Goal: Information Seeking & Learning: Learn about a topic

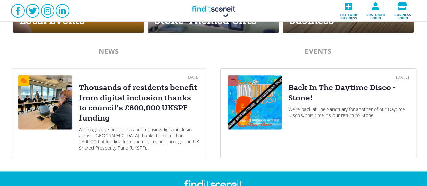
scroll to position [374, 0]
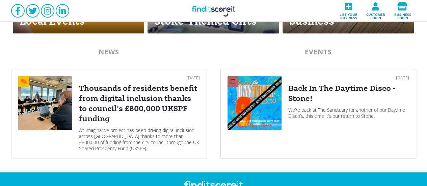
click at [308, 96] on div "Back In The Daytime Disco - Stone!" at bounding box center [349, 93] width 121 height 20
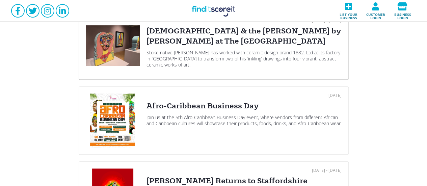
scroll to position [68, 0]
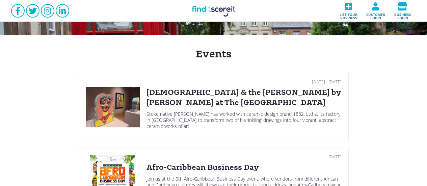
click at [232, 100] on div "[DEMOGRAPHIC_DATA] & the [PERSON_NAME] by [PERSON_NAME] at The [GEOGRAPHIC_DATA]" at bounding box center [244, 98] width 195 height 20
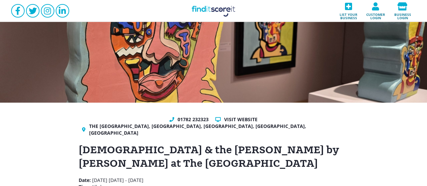
scroll to position [34, 0]
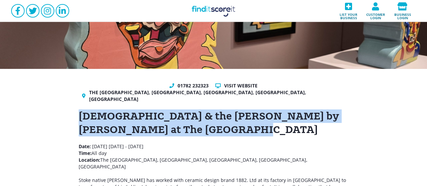
drag, startPoint x: 94, startPoint y: 120, endPoint x: 61, endPoint y: 110, distance: 34.2
click at [61, 110] on div "01782 232323 Visit website The Potteries Museum & Art Gallery, Bethesda Street,…" at bounding box center [213, 167] width 427 height 196
copy h1 "[DEMOGRAPHIC_DATA] & the [PERSON_NAME] by [PERSON_NAME] at The [GEOGRAPHIC_DATA]"
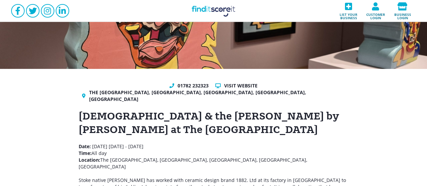
click at [244, 165] on p "Date: [DATE] - [DATE] Time: All day Location: [GEOGRAPHIC_DATA], [GEOGRAPHIC_DA…" at bounding box center [214, 173] width 270 height 61
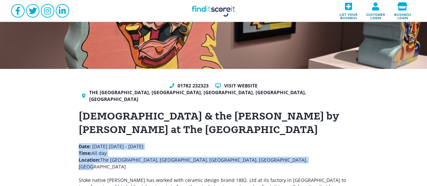
drag, startPoint x: 299, startPoint y: 154, endPoint x: 66, endPoint y: 140, distance: 234.2
click at [66, 140] on div "01782 232323 Visit website The Potteries Museum & Art Gallery, Bethesda Street,…" at bounding box center [213, 167] width 427 height 196
copy p "Date: [DATE] - [DATE] Time: All day Location: [GEOGRAPHIC_DATA], [GEOGRAPHIC_DA…"
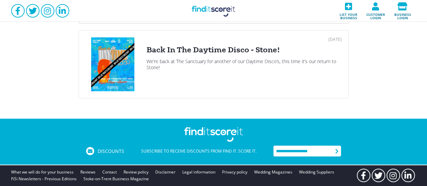
scroll to position [648, 0]
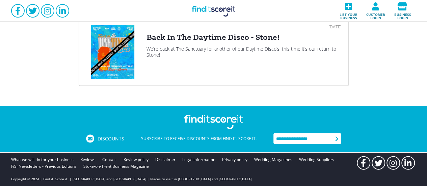
click at [224, 44] on div "[DATE] Back In The Daytime Disco - Stone! We’re back at The Sanctuary for anoth…" at bounding box center [244, 52] width 195 height 54
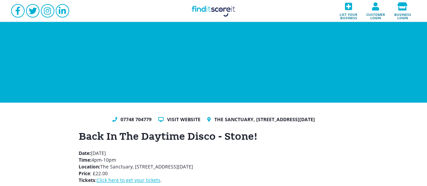
scroll to position [3, 0]
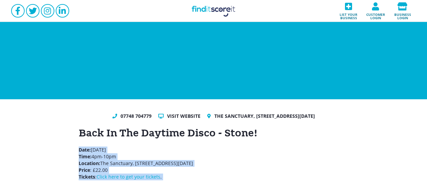
drag, startPoint x: 174, startPoint y: 184, endPoint x: 75, endPoint y: 151, distance: 104.0
drag, startPoint x: 216, startPoint y: 3, endPoint x: 220, endPoint y: 6, distance: 4.7
click at [216, 3] on link "Find it Score it" at bounding box center [214, 11] width 68 height 22
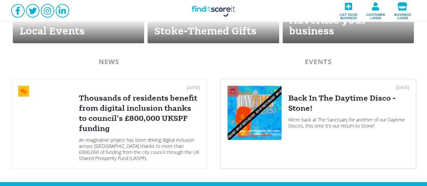
scroll to position [405, 0]
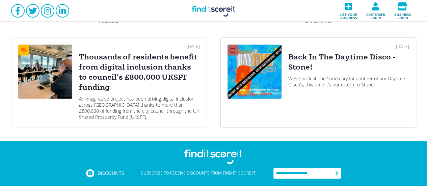
click at [320, 71] on div "Back In The Daytime Disco - Stone!" at bounding box center [349, 62] width 121 height 20
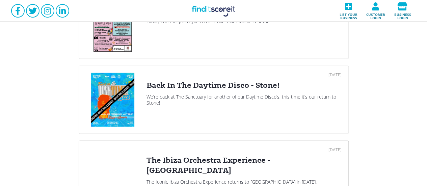
scroll to position [676, 0]
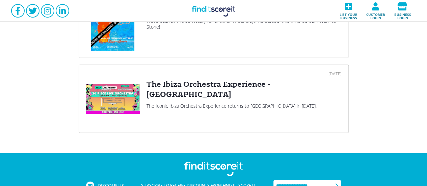
click at [207, 98] on div "03 Sep 2025 The Ibiza Orchestra Experience - Stoke-on-Trent The Iconic Ibiza Or…" at bounding box center [244, 99] width 195 height 54
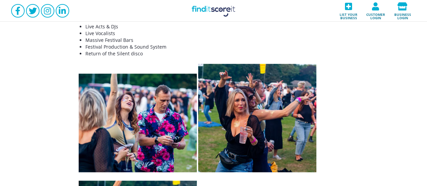
scroll to position [264, 0]
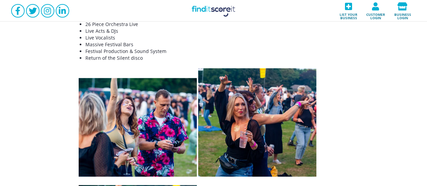
click at [391, 114] on div "0333 090 8100 Visit website Hanley Park, ST1 4DX The Ibiza Orchestra Experience…" at bounding box center [213, 65] width 427 height 455
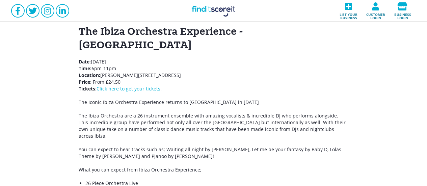
scroll to position [68, 0]
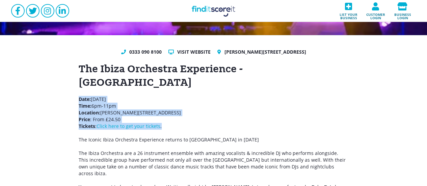
drag, startPoint x: 167, startPoint y: 113, endPoint x: 76, endPoint y: 81, distance: 96.8
copy p "Date: Friday 5th September 2025 Time: 6pm-11pm Location: Hanley Park, ST1 4DX P…"
click at [166, 109] on p "Date: Friday 5th September 2025 Time: 6pm-11pm Location: Hanley Park, ST1 4DX P…" at bounding box center [214, 113] width 270 height 34
click at [175, 114] on p "Date: Friday 5th September 2025 Time: 6pm-11pm Location: Hanley Park, ST1 4DX P…" at bounding box center [214, 113] width 270 height 34
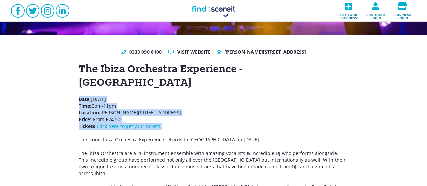
drag, startPoint x: 177, startPoint y: 113, endPoint x: 68, endPoint y: 86, distance: 111.7
copy p "Date: Friday 5th September 2025 Time: 6pm-11pm Location: Hanley Park, ST1 4DX P…"
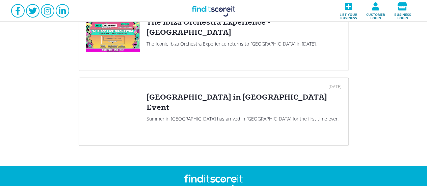
scroll to position [743, 0]
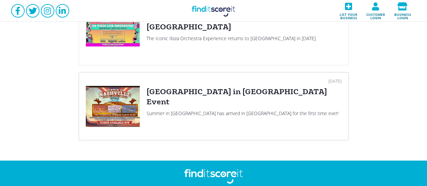
click at [197, 93] on div "Nashville in Stoke Country Event" at bounding box center [244, 97] width 195 height 20
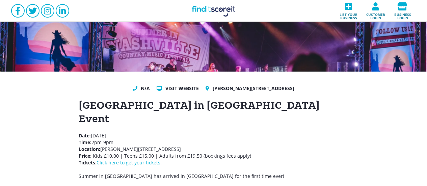
scroll to position [68, 0]
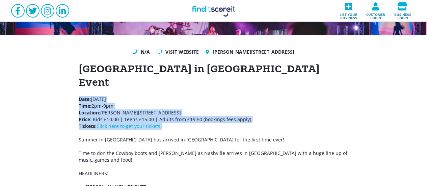
drag, startPoint x: 175, startPoint y: 113, endPoint x: 72, endPoint y: 83, distance: 107.1
copy p "Date: Sunday 7th September 2025 Time: 2pm-9pm Location: Hanley Park, ST1 4DX Pr…"
click at [169, 115] on p "Date: Sunday 7th September 2025 Time: 2pm-9pm Location: Hanley Park, ST1 4DX Pr…" at bounding box center [214, 113] width 270 height 34
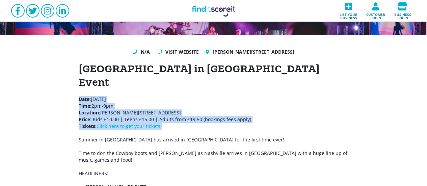
drag, startPoint x: 168, startPoint y: 113, endPoint x: 65, endPoint y: 89, distance: 105.6
copy p "Date: Sunday 7th September 2025 Time: 2pm-9pm Location: Hanley Park, ST1 4DX Pr…"
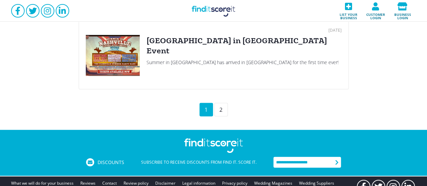
scroll to position [784, 0]
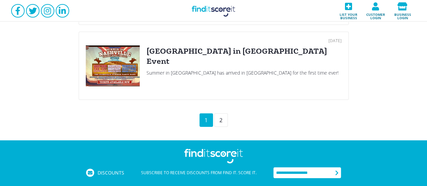
click at [216, 120] on div "2" at bounding box center [222, 121] width 14 height 14
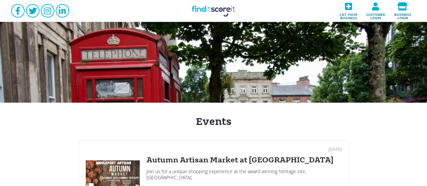
scroll to position [101, 0]
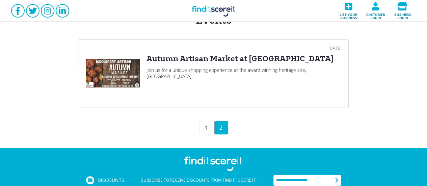
click at [178, 85] on div "13 Sep 2025 Autumn Artisan Market at Middleport Pottery Join us for a unique sh…" at bounding box center [244, 73] width 195 height 54
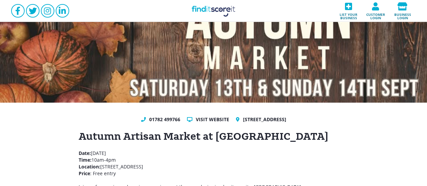
drag, startPoint x: 121, startPoint y: 174, endPoint x: 75, endPoint y: 154, distance: 49.5
copy p "Date: Saturday 13th September 2025 Time: 10am-4pm Location: Middleport Pottery,…"
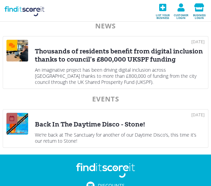
scroll to position [537, 0]
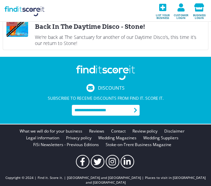
click at [80, 28] on div "Back In The Daytime Disco - Stone!" at bounding box center [119, 27] width 169 height 8
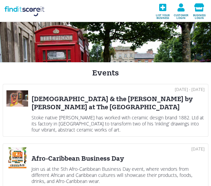
click at [104, 104] on div "[DEMOGRAPHIC_DATA] & the [PERSON_NAME] by [PERSON_NAME] at The [GEOGRAPHIC_DATA]" at bounding box center [117, 103] width 173 height 16
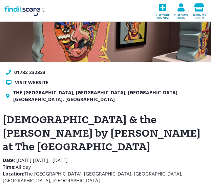
scroll to position [101, 0]
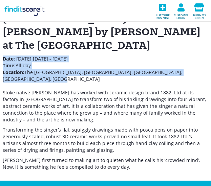
drag, startPoint x: 24, startPoint y: 65, endPoint x: 3, endPoint y: 44, distance: 29.2
click at [3, 55] on p "Date: [DATE] - [DATE] Time: All day Location: [GEOGRAPHIC_DATA], [GEOGRAPHIC_DA…" at bounding box center [105, 89] width 205 height 68
copy p "Date: [DATE] - [DATE] Time: All day Location: [GEOGRAPHIC_DATA], [GEOGRAPHIC_DA…"
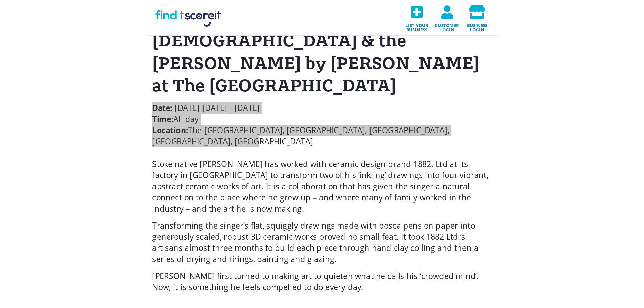
scroll to position [0, 0]
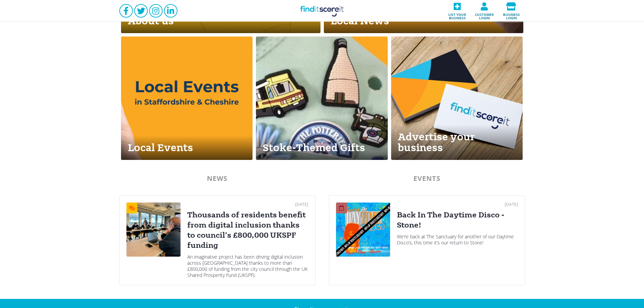
scroll to position [304, 0]
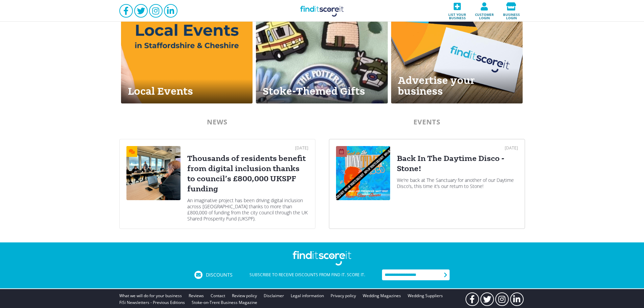
click at [460, 178] on div "We’re back at The Sanctuary for another of our Daytime Disco’s, this time it’s …" at bounding box center [457, 183] width 121 height 12
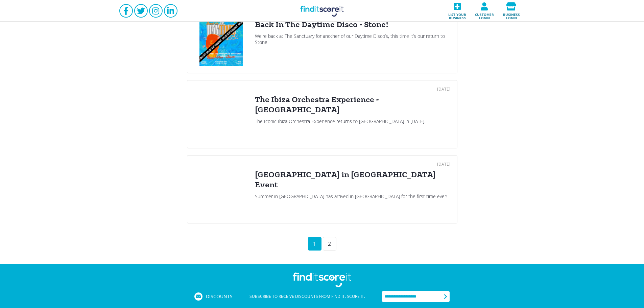
scroll to position [676, 0]
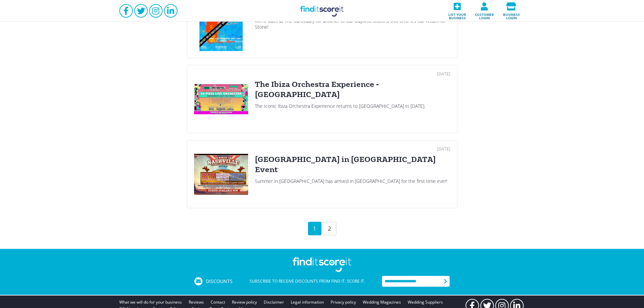
click at [333, 232] on div "2" at bounding box center [330, 229] width 14 height 14
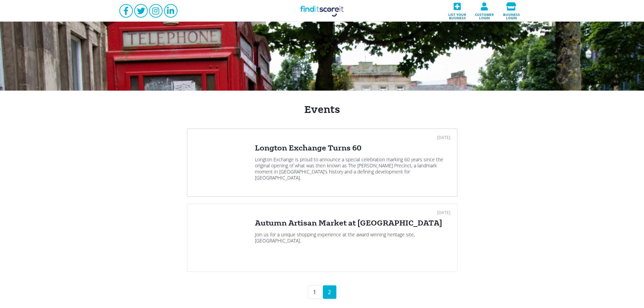
scroll to position [34, 0]
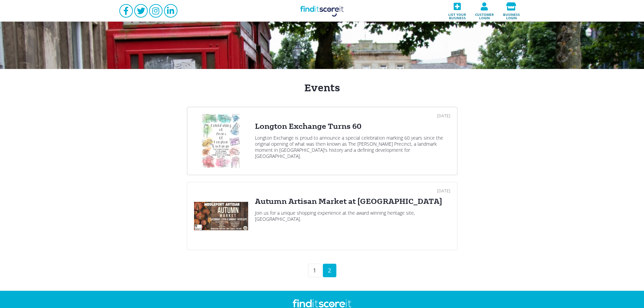
click at [296, 130] on div "Longton Exchange Turns 60" at bounding box center [352, 126] width 195 height 10
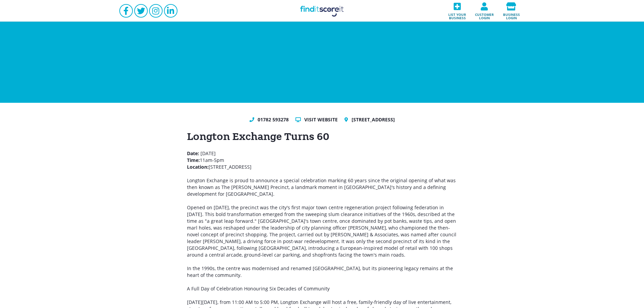
drag, startPoint x: 328, startPoint y: 166, endPoint x: 182, endPoint y: 156, distance: 146.0
copy p "Date: Saturday 6th September 2025 Time: 11am-5pm Location: Longton Exchange Sho…"
click at [307, 181] on p "Longton Exchange is proud to announce a special celebration marking 60 years si…" at bounding box center [322, 187] width 270 height 20
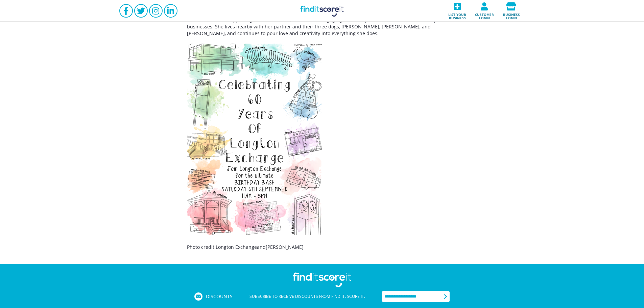
scroll to position [536, 0]
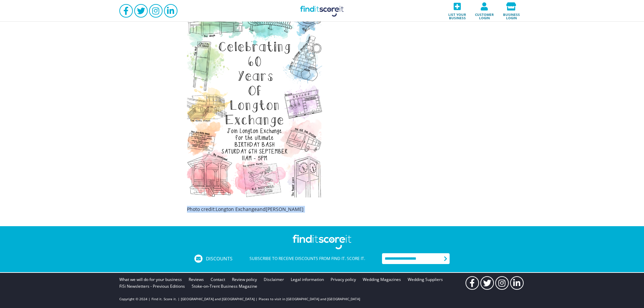
drag, startPoint x: 243, startPoint y: 213, endPoint x: 178, endPoint y: 216, distance: 64.9
click at [335, 194] on p at bounding box center [322, 102] width 270 height 193
click at [307, 209] on p "Photo credit: Longton Exchange and Rosie Sutton" at bounding box center [322, 209] width 270 height 7
drag, startPoint x: 300, startPoint y: 212, endPoint x: 186, endPoint y: 210, distance: 114.2
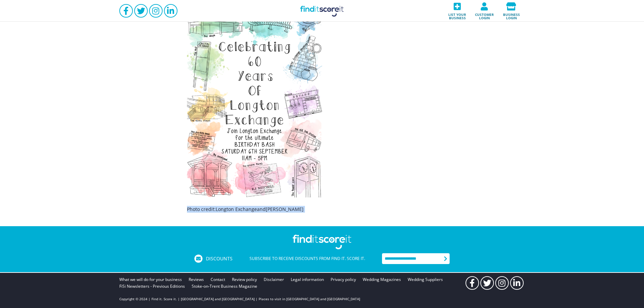
copy p "Photo credit: Longton Exchange and Rosie Sutton"
